Goal: Transaction & Acquisition: Purchase product/service

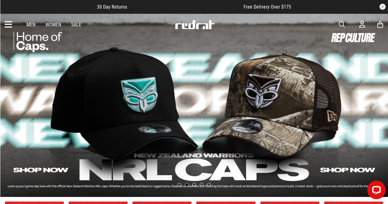
click at [79, 25] on link "Sale" at bounding box center [76, 25] width 10 height 6
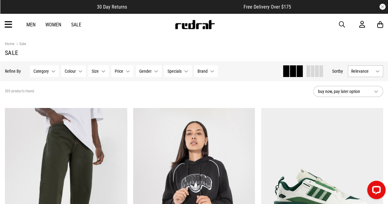
click at [44, 71] on span "Category" at bounding box center [40, 71] width 15 height 5
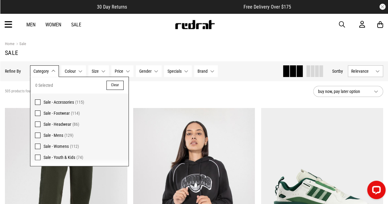
scroll to position [18, 0]
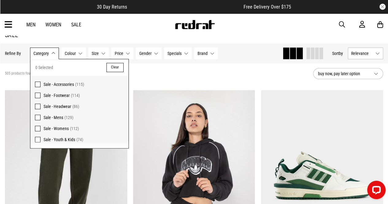
click at [49, 115] on span "Sale - Mens" at bounding box center [54, 117] width 20 height 5
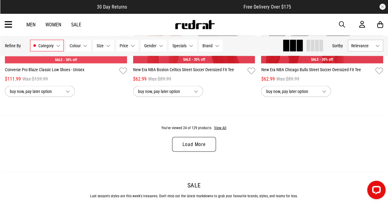
scroll to position [1740, 0]
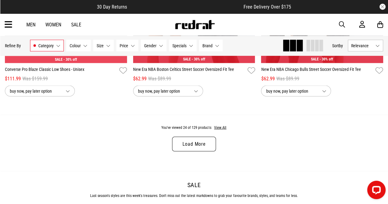
click at [187, 144] on link "Load More" at bounding box center [194, 144] width 44 height 15
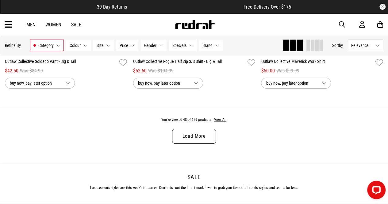
scroll to position [3481, 0]
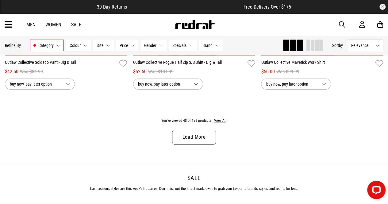
click at [180, 144] on link "Load More" at bounding box center [194, 137] width 44 height 15
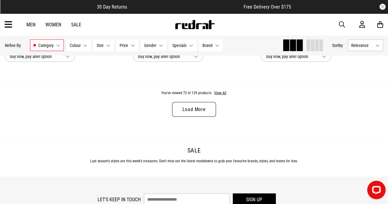
scroll to position [5242, 0]
click at [192, 108] on link "Load More" at bounding box center [194, 109] width 44 height 15
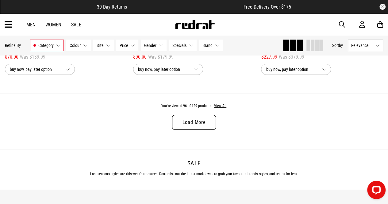
scroll to position [6963, 0]
click at [185, 122] on link "Load More" at bounding box center [194, 122] width 44 height 15
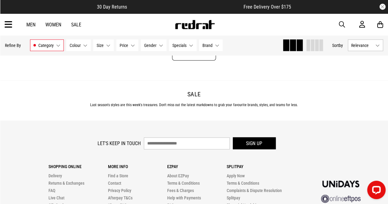
click at [185, 121] on div "Sale Last season's styles are this week's treasures. Don't miss out the latest …" at bounding box center [194, 100] width 388 height 40
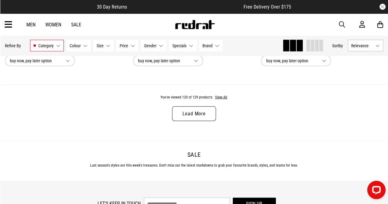
scroll to position [8704, 0]
click at [188, 115] on link "Load More" at bounding box center [194, 114] width 44 height 15
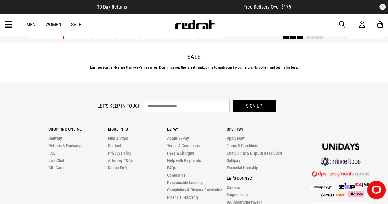
scroll to position [9431, 0]
click at [28, 22] on link "Men" at bounding box center [30, 25] width 9 height 6
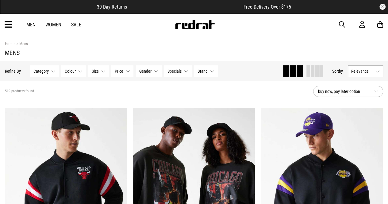
click at [46, 70] on span "Category" at bounding box center [40, 71] width 15 height 5
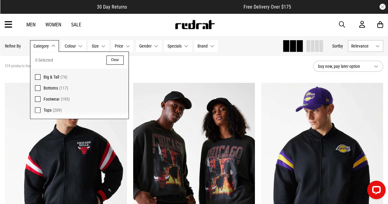
click at [47, 111] on span "Tops" at bounding box center [48, 110] width 8 height 5
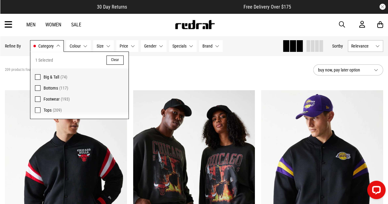
click at [165, 71] on div "209 products found Active Filters Tops Clear" at bounding box center [156, 70] width 303 height 18
